Goal: Find specific page/section: Find specific page/section

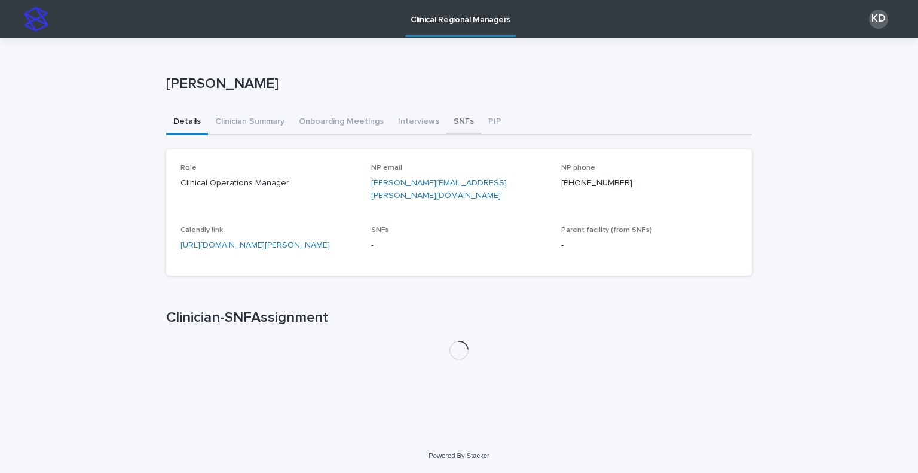
click at [458, 131] on button "SNFs" at bounding box center [464, 122] width 35 height 25
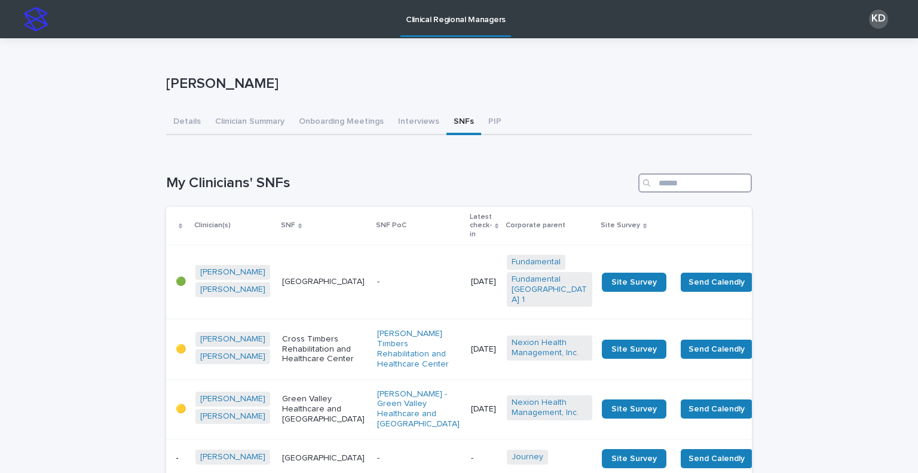
click at [707, 175] on input "Search" at bounding box center [695, 182] width 114 height 19
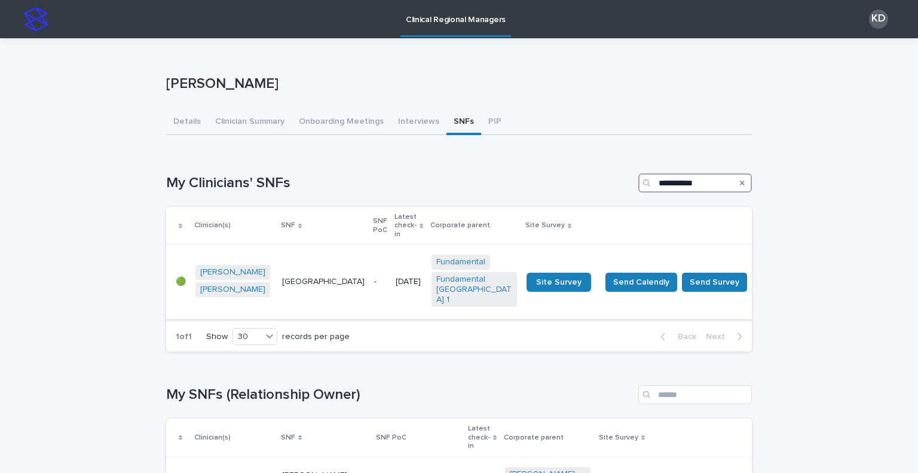
type input "**********"
click at [369, 282] on td "-" at bounding box center [380, 282] width 22 height 74
